Goal: Register for event/course

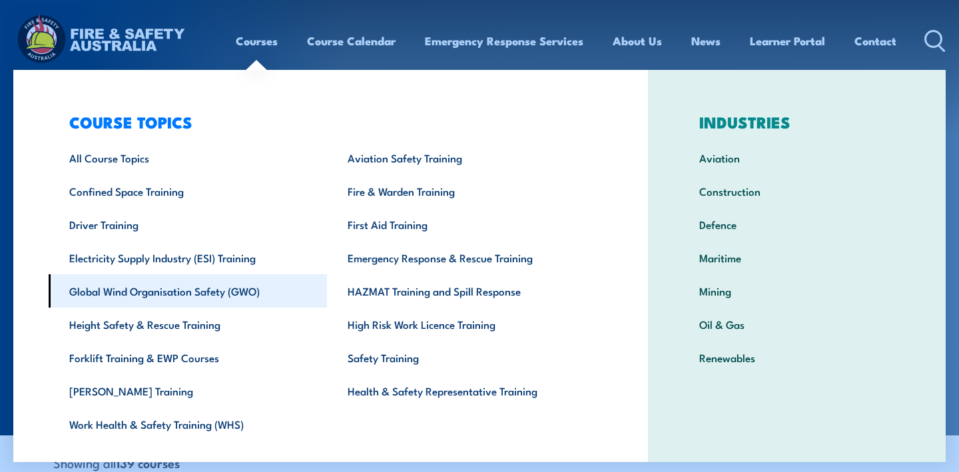
click at [216, 286] on link "Global Wind Organisation Safety (GWO)" at bounding box center [188, 290] width 278 height 33
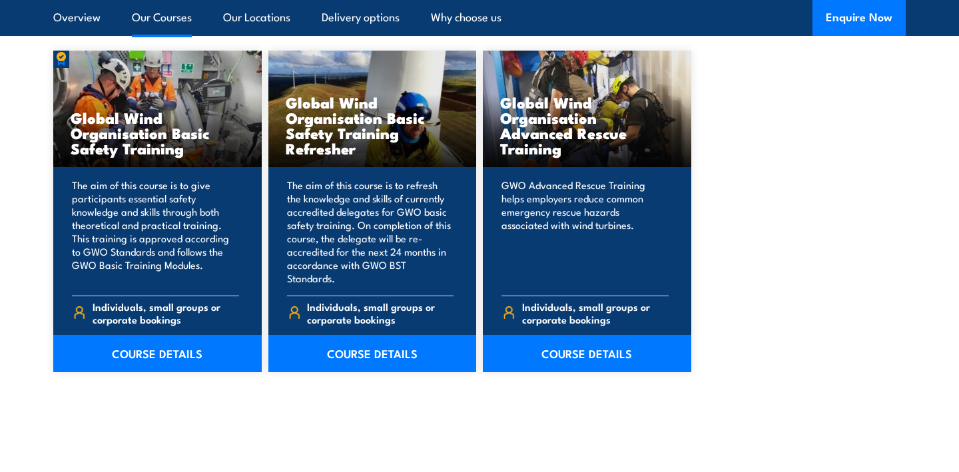
scroll to position [1284, 0]
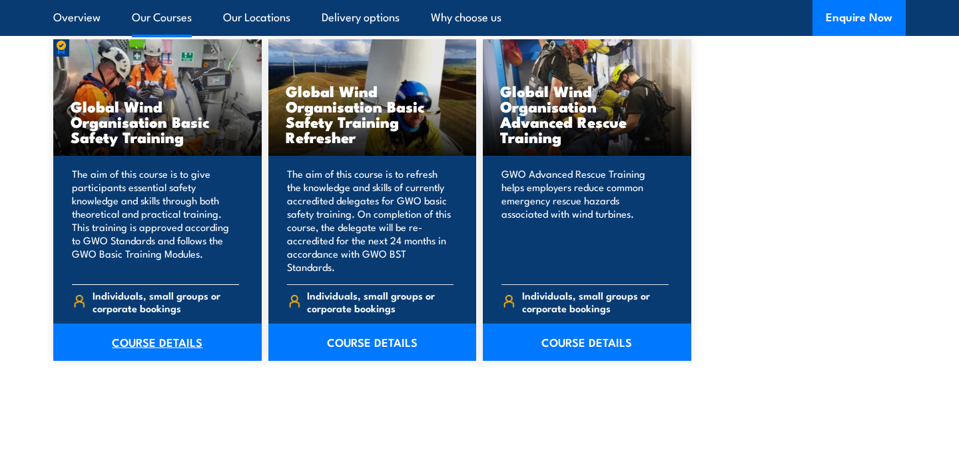
click at [183, 328] on link "COURSE DETAILS" at bounding box center [157, 342] width 208 height 37
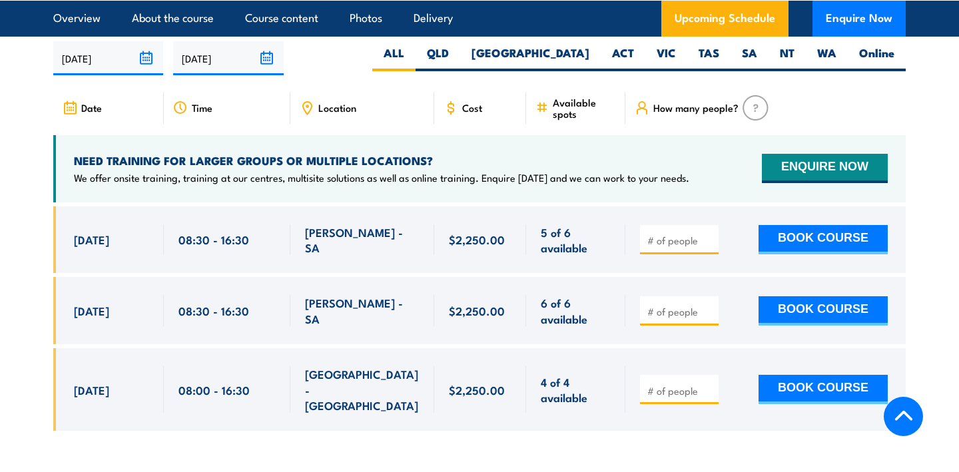
scroll to position [2173, 0]
